Goal: Task Accomplishment & Management: Use online tool/utility

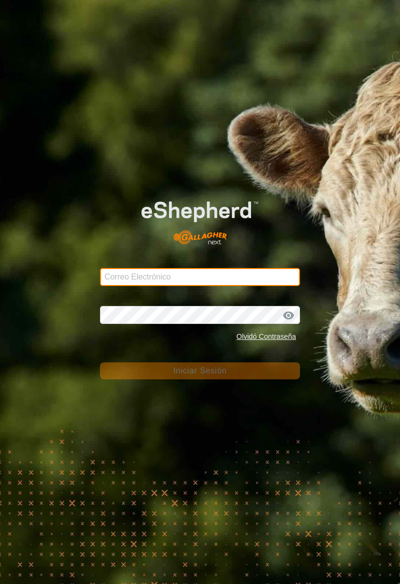
click at [117, 280] on input "Correo Electrónico" at bounding box center [200, 277] width 200 height 18
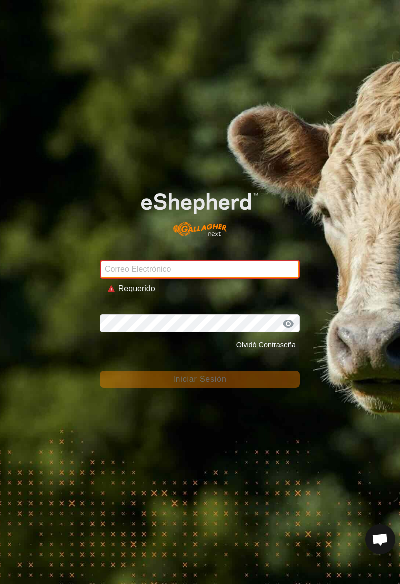
type input "[PERSON_NAME][EMAIL_ADDRESS][DOMAIN_NAME]"
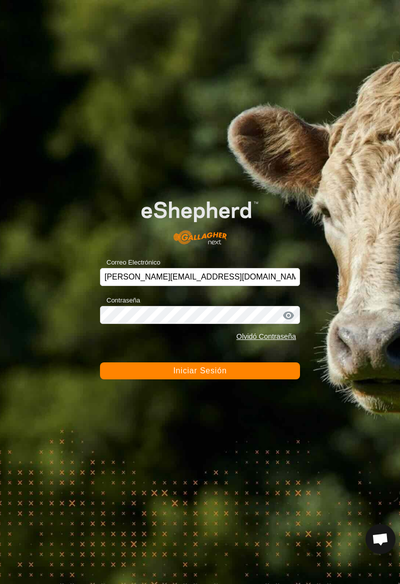
click at [214, 375] on span "Iniciar Sesión" at bounding box center [199, 371] width 53 height 8
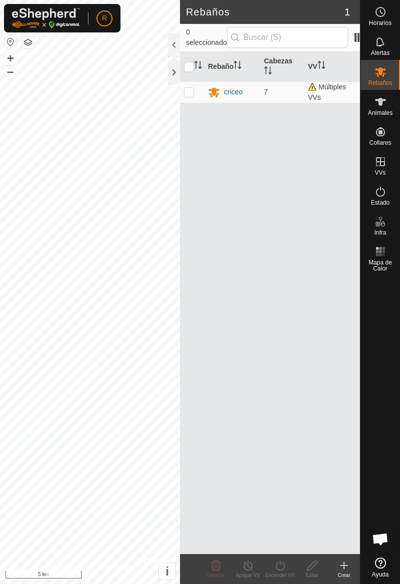
click at [381, 114] on span "Animales" at bounding box center [380, 113] width 24 height 6
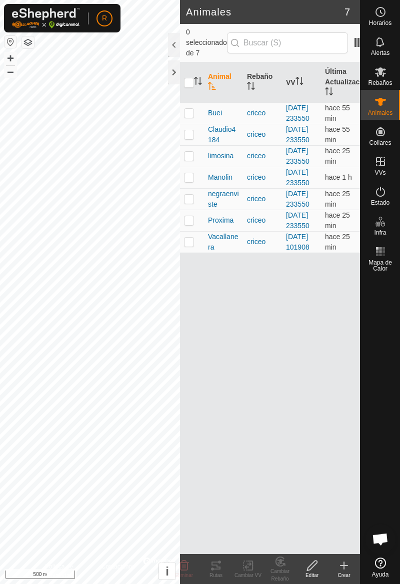
click at [195, 188] on td at bounding box center [192, 177] width 24 height 21
click at [220, 572] on div "Rutas" at bounding box center [216, 575] width 32 height 7
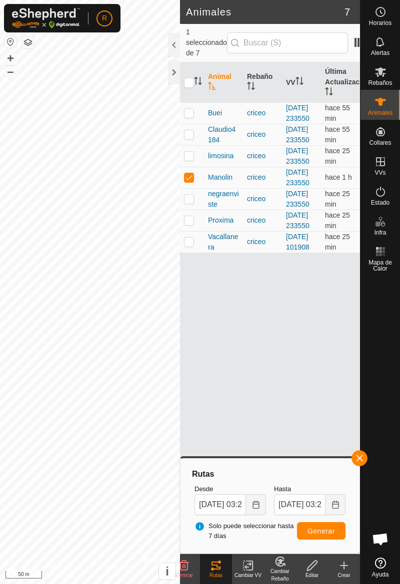
click at [197, 188] on td at bounding box center [192, 177] width 24 height 21
checkbox input "false"
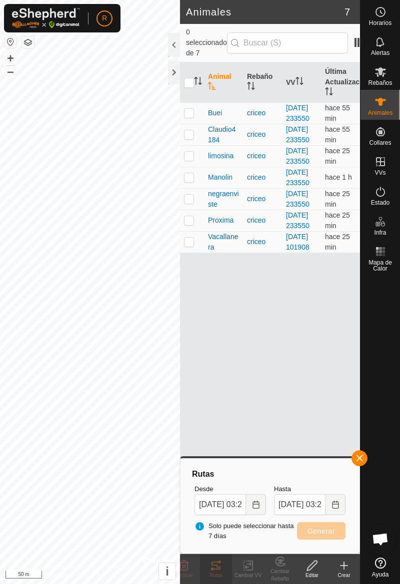
click at [367, 464] on div at bounding box center [379, 415] width 39 height 278
click at [365, 461] on button "button" at bounding box center [359, 459] width 16 height 16
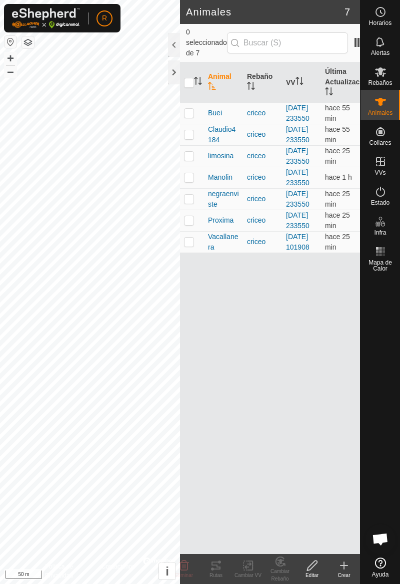
click at [197, 167] on td at bounding box center [192, 155] width 24 height 21
checkbox input "true"
click at [217, 575] on div "Rutas" at bounding box center [216, 575] width 32 height 7
